Goal: Task Accomplishment & Management: Complete application form

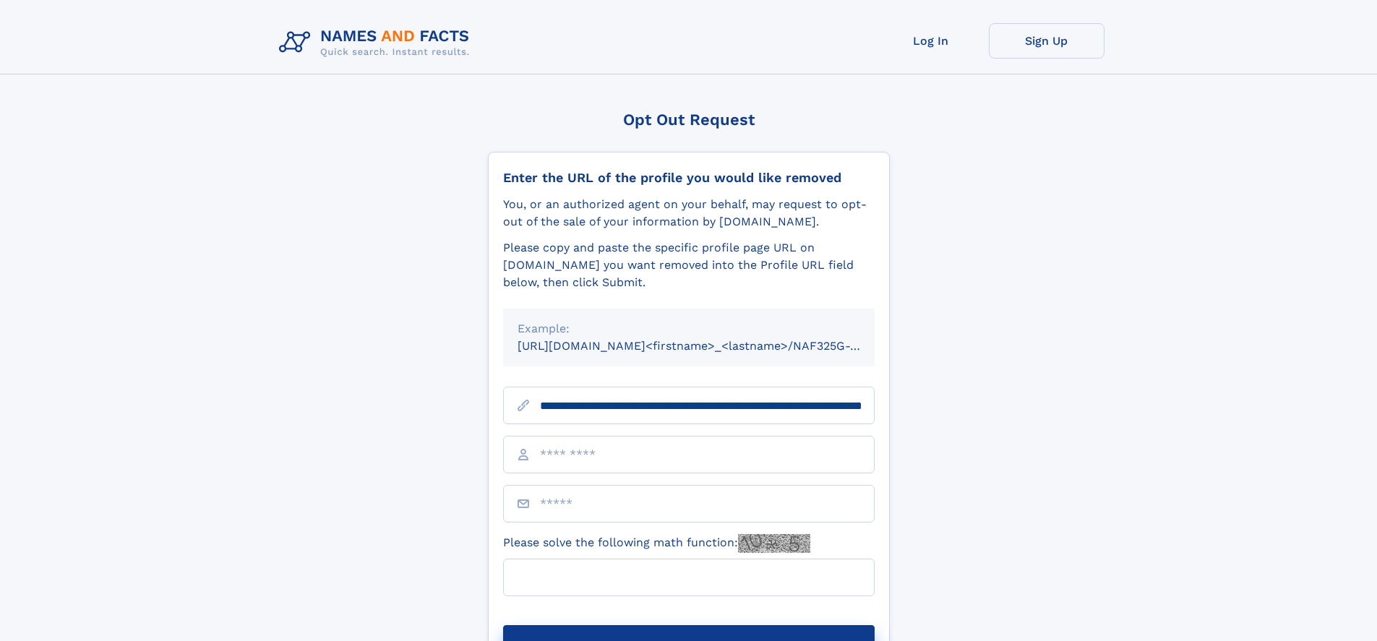
scroll to position [0, 153]
type input "**********"
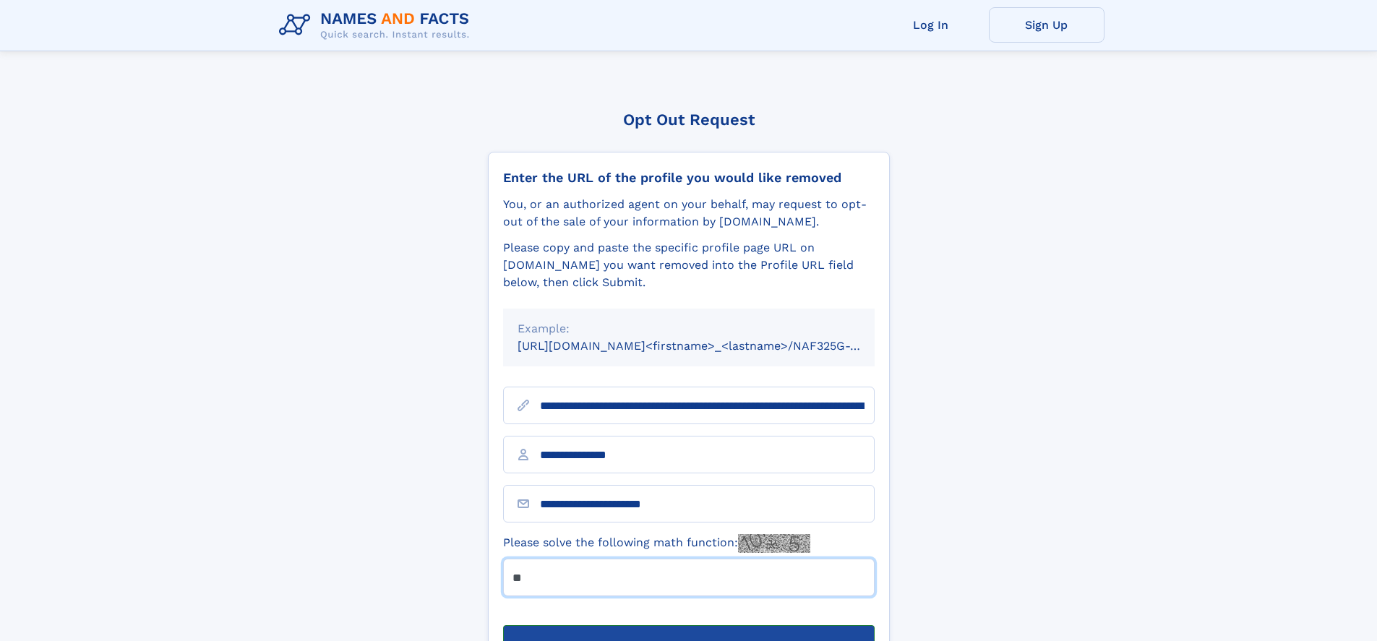
type input "**"
click at [688, 625] on button "Submit Opt Out Request" at bounding box center [689, 648] width 372 height 46
